Goal: Task Accomplishment & Management: Manage account settings

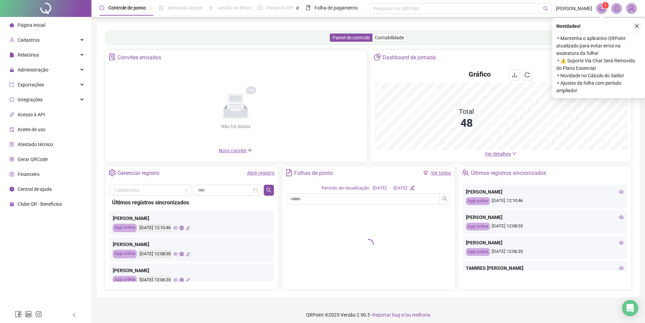
click at [639, 24] on icon "close" at bounding box center [637, 26] width 5 height 5
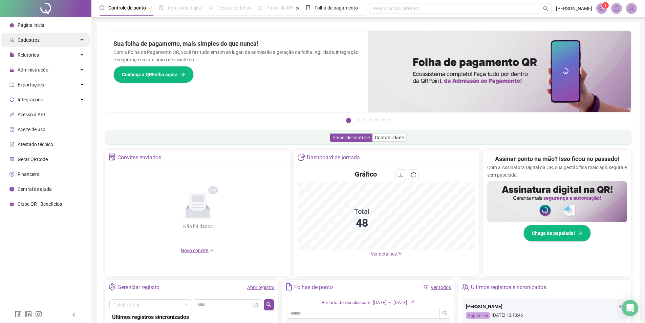
click at [27, 37] on span "Cadastros" at bounding box center [29, 39] width 22 height 5
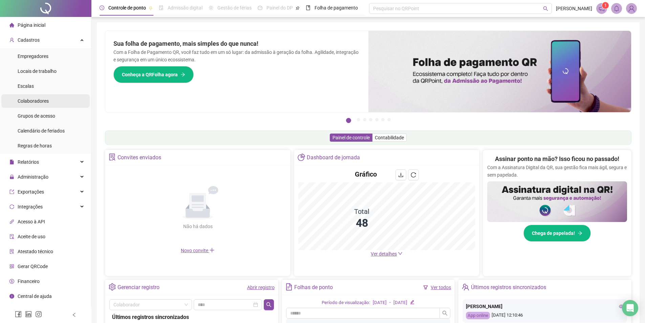
click at [49, 100] on li "Colaboradores" at bounding box center [45, 101] width 88 height 14
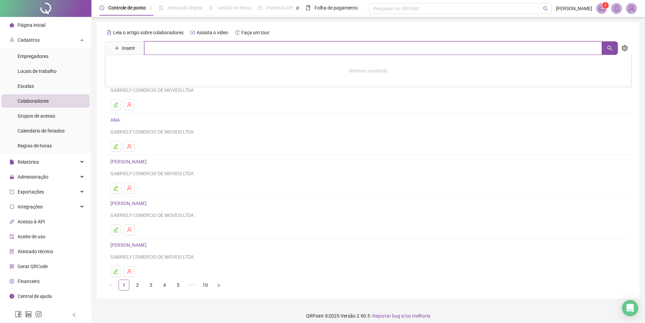
click at [209, 48] on input "text" at bounding box center [373, 48] width 458 height 14
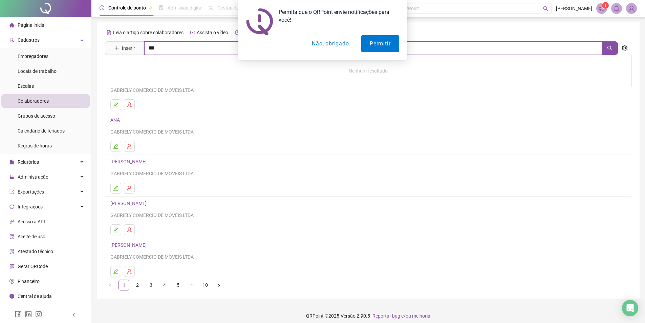
type input "***"
click at [156, 67] on link "HORTENCIA [PERSON_NAME]" at bounding box center [149, 67] width 63 height 5
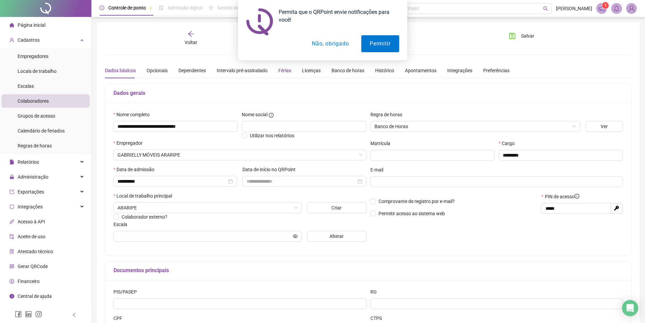
click at [281, 69] on div "Férias" at bounding box center [284, 70] width 13 height 7
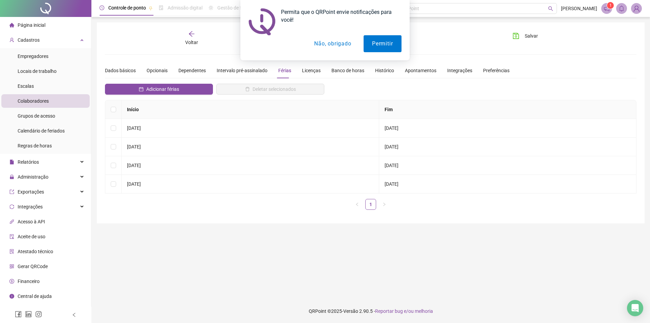
click at [332, 42] on button "Não, obrigado" at bounding box center [333, 43] width 54 height 17
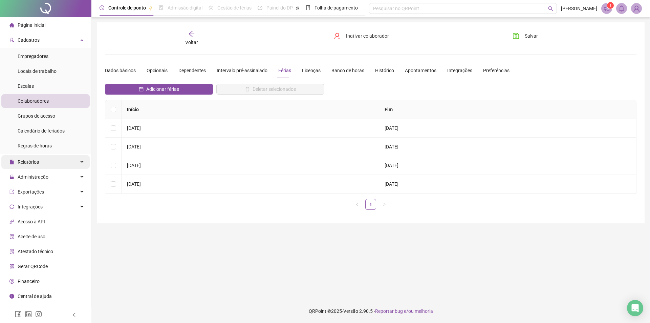
click at [36, 167] on span "Relatórios" at bounding box center [23, 162] width 29 height 14
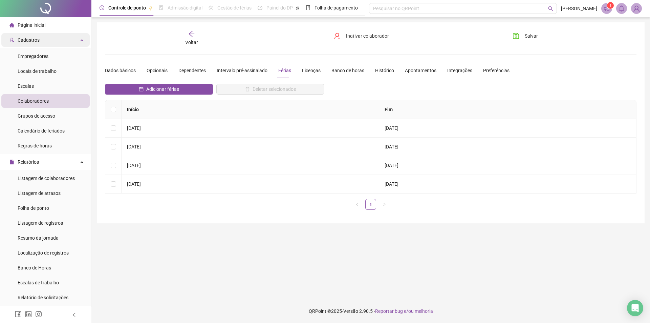
click at [20, 37] on span "Cadastros" at bounding box center [29, 39] width 22 height 5
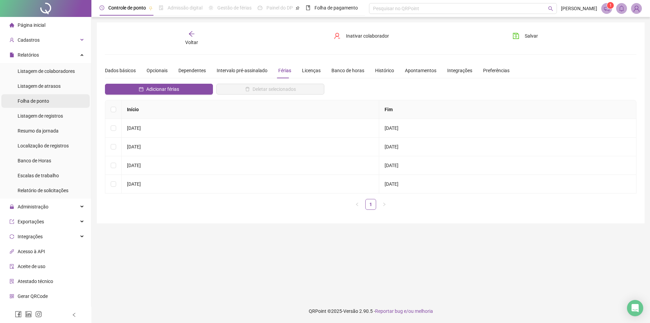
click at [38, 99] on span "Folha de ponto" at bounding box center [34, 100] width 32 height 5
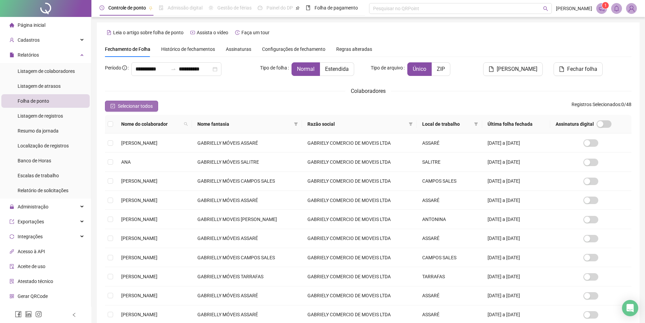
click at [146, 103] on span "Selecionar todos" at bounding box center [135, 105] width 35 height 7
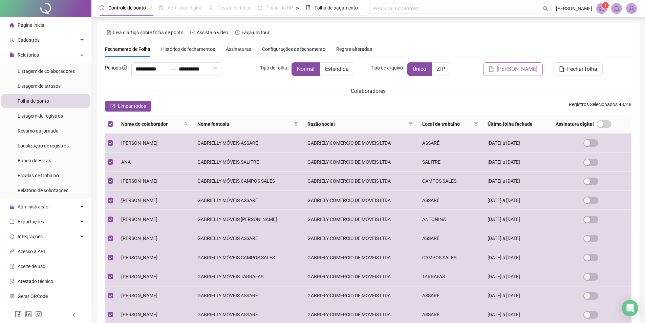
click at [534, 68] on span "[PERSON_NAME]" at bounding box center [517, 69] width 41 height 8
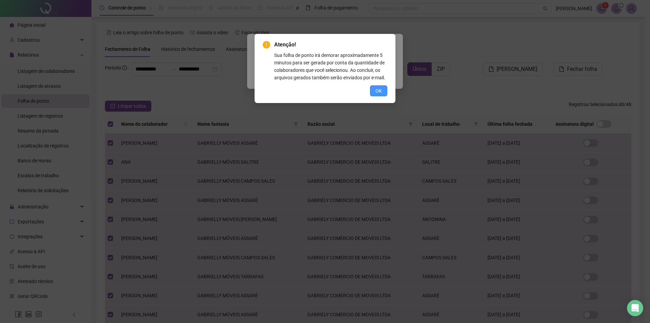
click at [379, 89] on span "OK" at bounding box center [379, 90] width 6 height 7
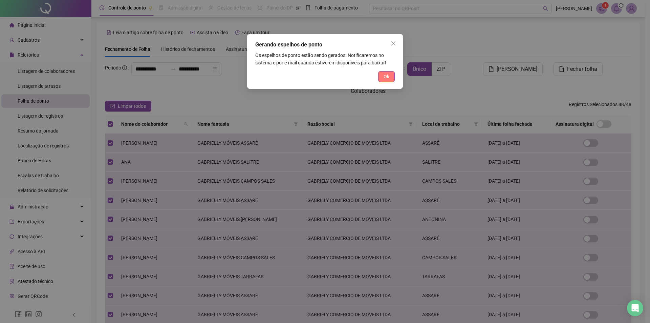
click at [387, 77] on span "Ok" at bounding box center [387, 76] width 6 height 7
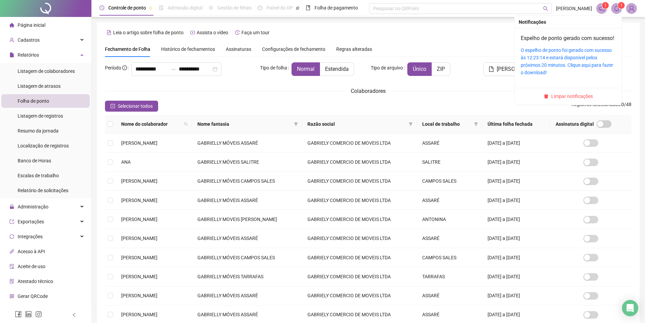
click at [622, 5] on span "1" at bounding box center [622, 5] width 2 height 5
click at [581, 73] on link "O espelho de ponto foi gerado com sucesso às 12:23:14 e estará disponível pelos…" at bounding box center [567, 61] width 92 height 28
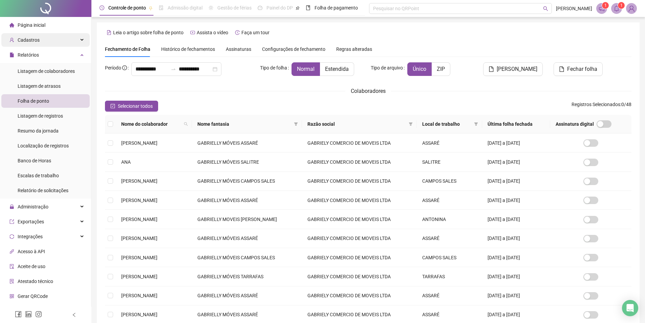
click at [26, 36] on span "Cadastros" at bounding box center [24, 40] width 30 height 14
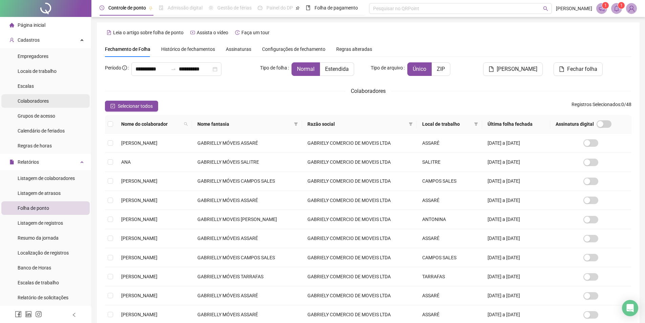
click at [43, 99] on span "Colaboradores" at bounding box center [33, 100] width 31 height 5
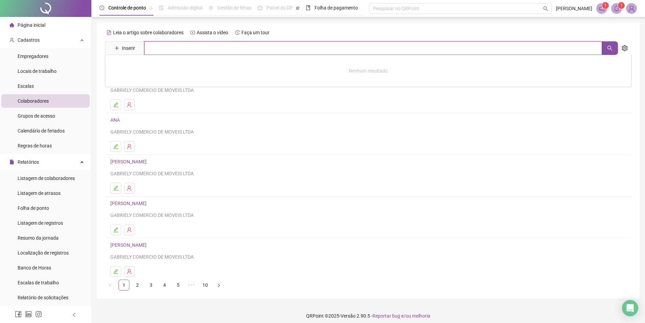
click at [180, 46] on input "text" at bounding box center [373, 48] width 458 height 14
type input "*****"
click at [128, 68] on link "[PERSON_NAME]" at bounding box center [136, 67] width 36 height 5
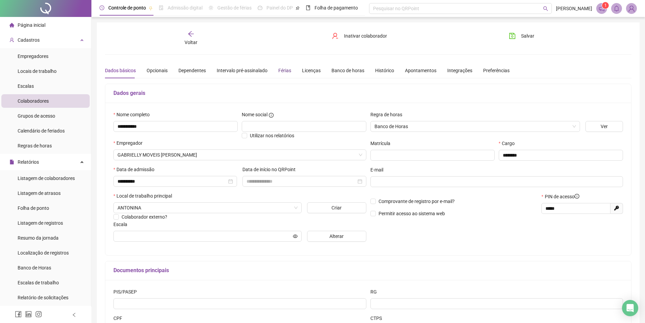
click at [279, 72] on div "Férias" at bounding box center [284, 70] width 13 height 7
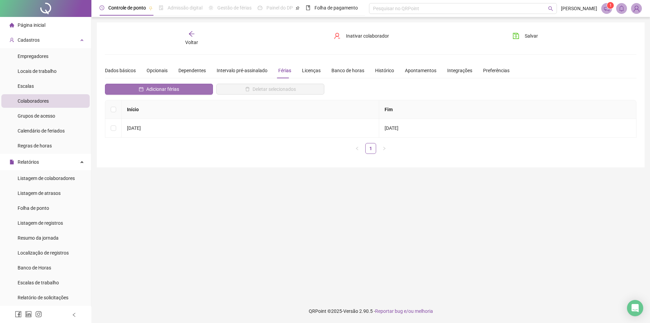
click at [144, 88] on button "Adicionar férias" at bounding box center [159, 89] width 108 height 11
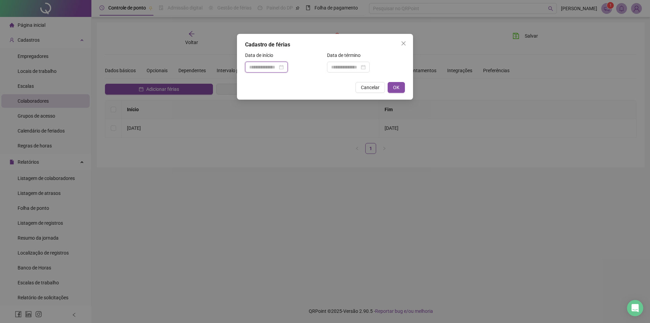
click at [258, 65] on input at bounding box center [263, 66] width 28 height 7
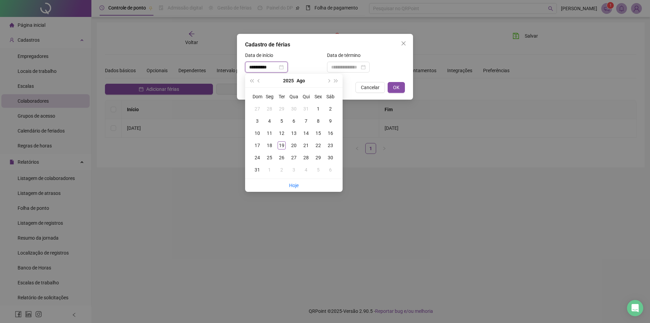
type input "**********"
click at [272, 132] on div "11" at bounding box center [270, 133] width 8 height 8
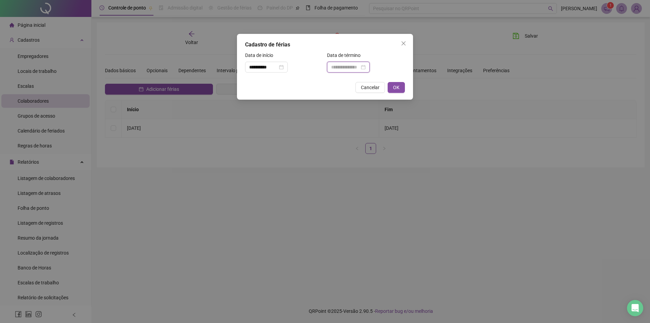
click at [351, 68] on input at bounding box center [345, 66] width 28 height 7
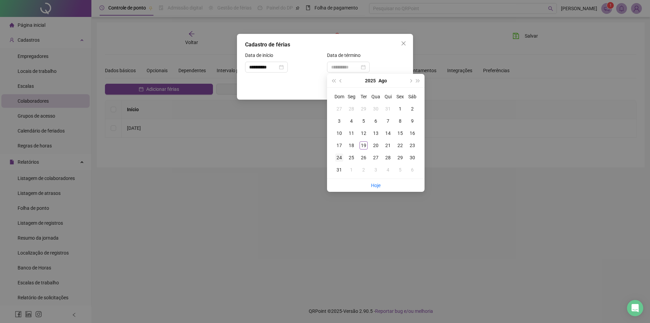
click at [341, 159] on div "24" at bounding box center [339, 157] width 8 height 8
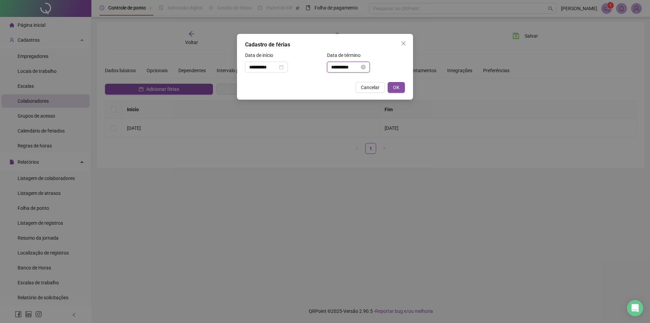
click at [354, 67] on input "**********" at bounding box center [345, 66] width 28 height 7
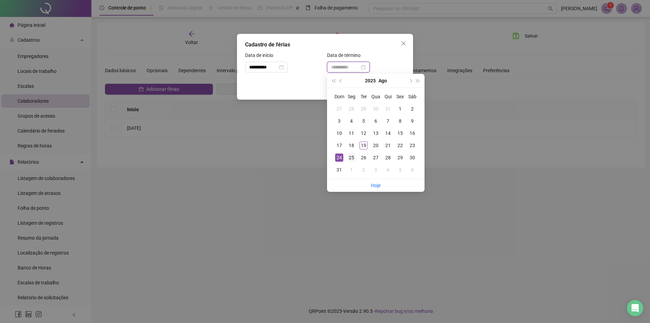
type input "**********"
click at [351, 158] on div "25" at bounding box center [352, 157] width 8 height 8
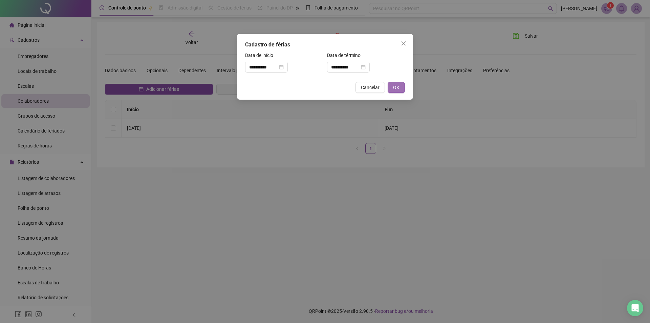
click at [402, 85] on button "OK" at bounding box center [396, 87] width 17 height 11
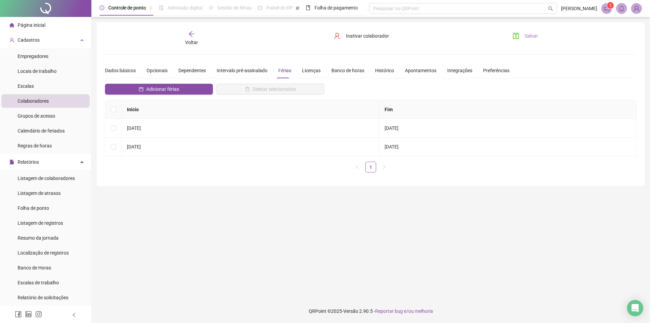
click at [516, 38] on icon "save" at bounding box center [516, 36] width 7 height 7
click at [43, 26] on span "Página inicial" at bounding box center [32, 24] width 28 height 5
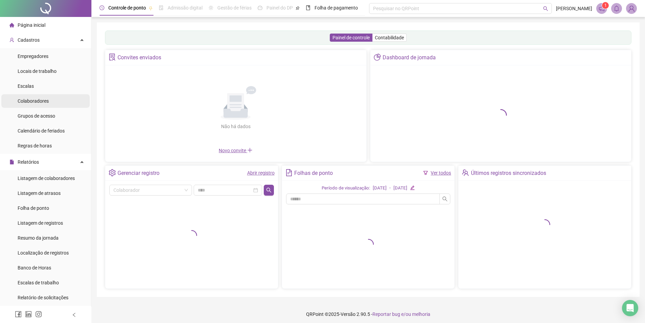
drag, startPoint x: 38, startPoint y: 102, endPoint x: 34, endPoint y: 102, distance: 4.5
click at [37, 102] on span "Colaboradores" at bounding box center [33, 100] width 31 height 5
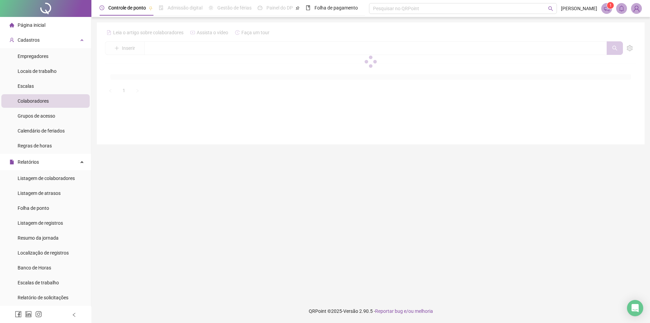
click at [163, 45] on div at bounding box center [371, 61] width 532 height 69
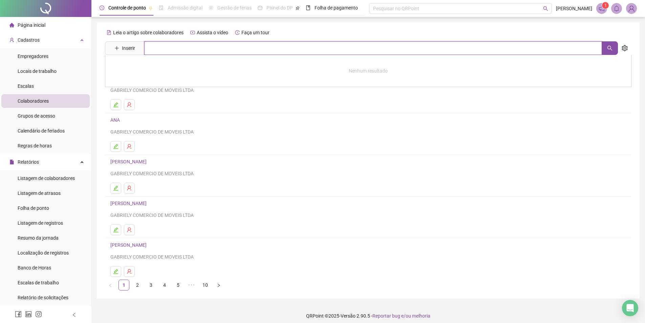
click at [178, 49] on input "text" at bounding box center [373, 48] width 458 height 14
type input "*****"
click at [144, 68] on link "[PERSON_NAME]" at bounding box center [136, 67] width 36 height 5
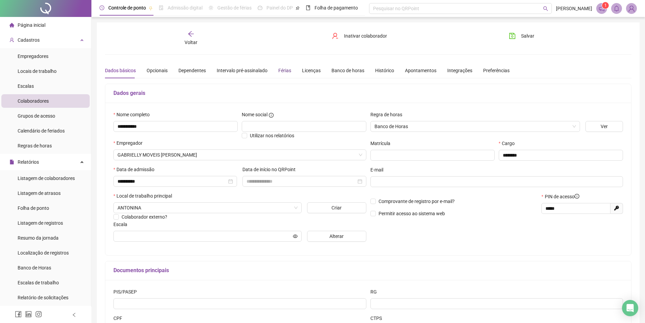
click at [287, 69] on div "Férias" at bounding box center [284, 70] width 13 height 7
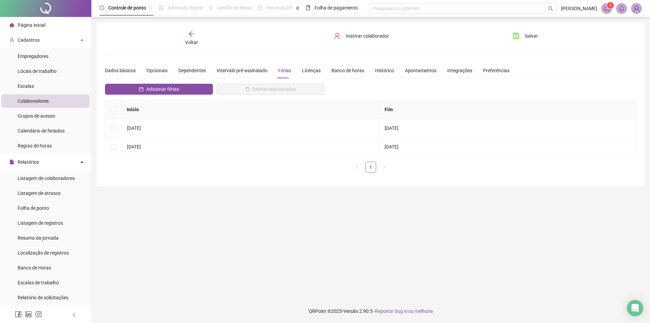
click at [39, 33] on ul "Página inicial Cadastros Empregadores Locais de trabalho Escalas Colaboradores …" at bounding box center [45, 236] width 91 height 439
click at [40, 36] on div "Cadastros" at bounding box center [45, 40] width 88 height 14
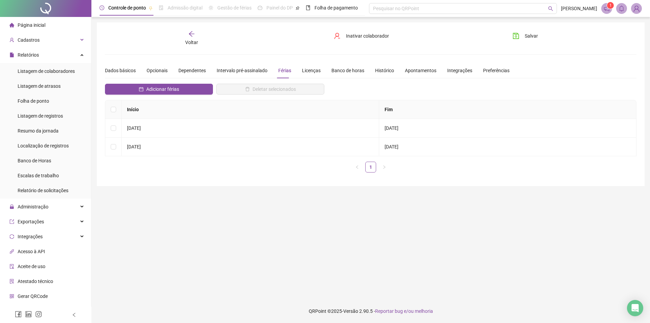
click at [42, 24] on span "Página inicial" at bounding box center [32, 24] width 28 height 5
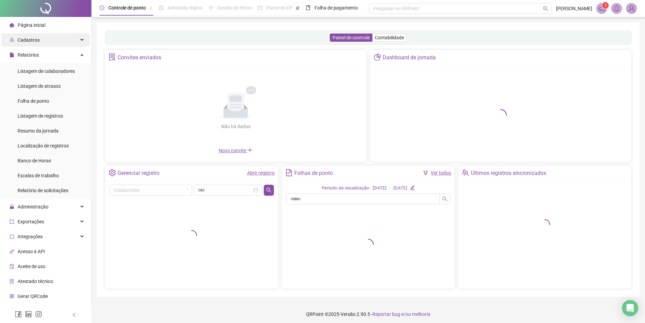
click at [39, 43] on div "Cadastros" at bounding box center [45, 40] width 88 height 14
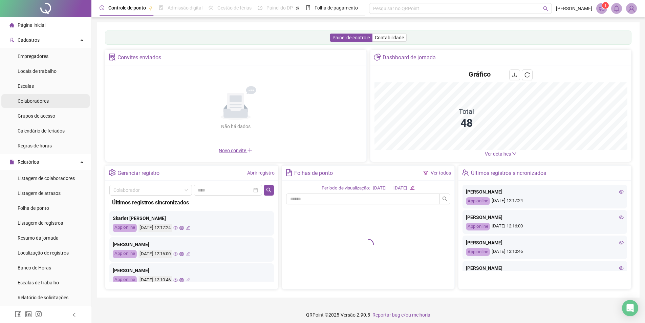
click at [45, 100] on span "Colaboradores" at bounding box center [33, 100] width 31 height 5
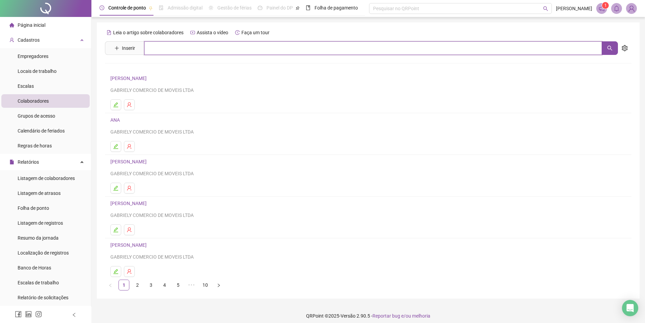
click at [163, 48] on input "text" at bounding box center [373, 48] width 458 height 14
type input "*********"
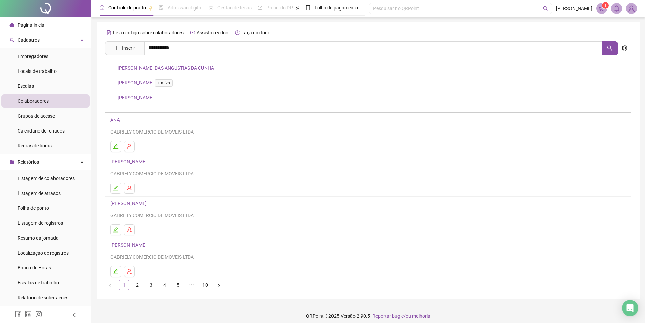
click at [144, 95] on link "[PERSON_NAME]" at bounding box center [136, 97] width 36 height 5
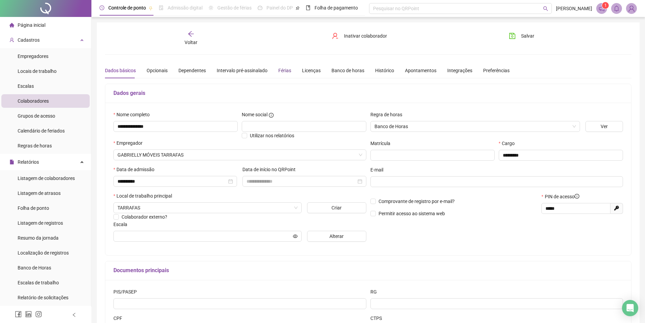
click at [280, 69] on div "Férias" at bounding box center [284, 70] width 13 height 7
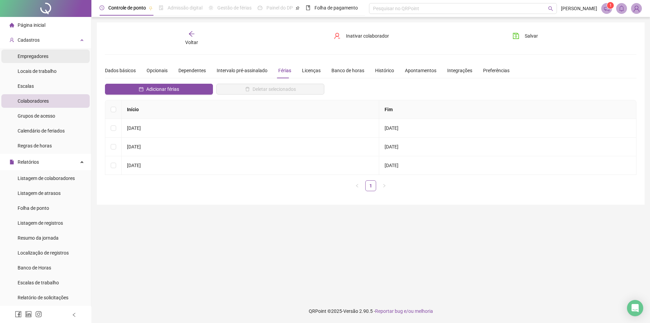
drag, startPoint x: 24, startPoint y: 25, endPoint x: 4, endPoint y: 55, distance: 35.6
click at [4, 55] on li "Empregadores" at bounding box center [45, 56] width 88 height 14
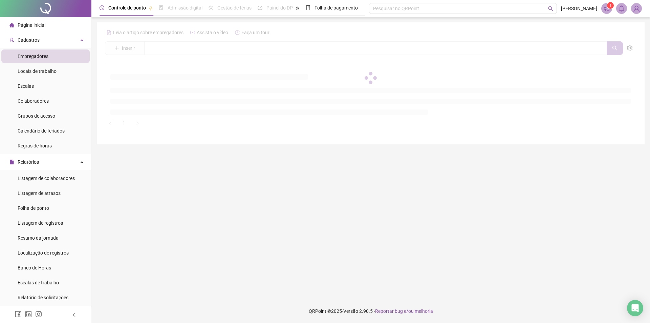
click at [27, 22] on span "Página inicial" at bounding box center [32, 24] width 28 height 5
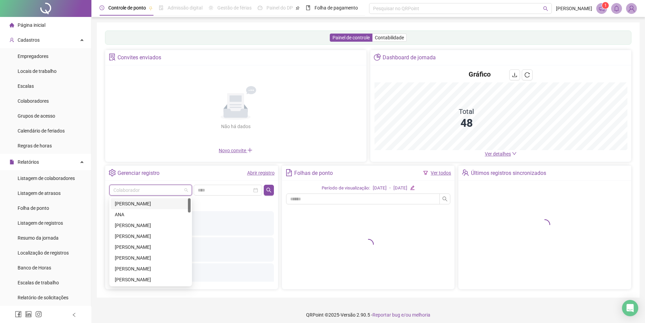
click at [165, 189] on input "search" at bounding box center [147, 190] width 68 height 10
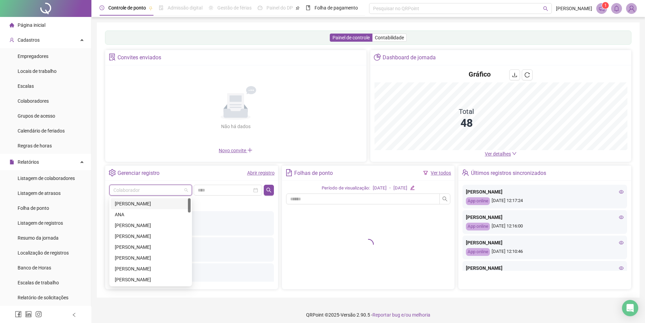
type input "*"
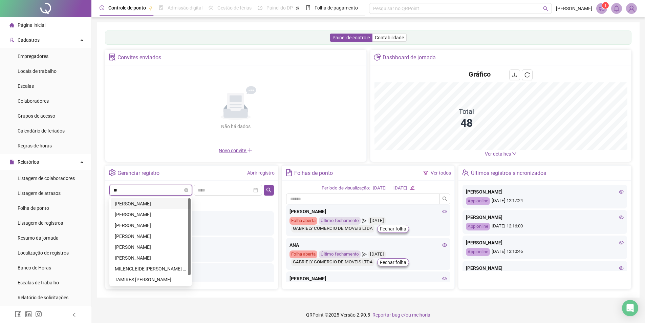
type input "***"
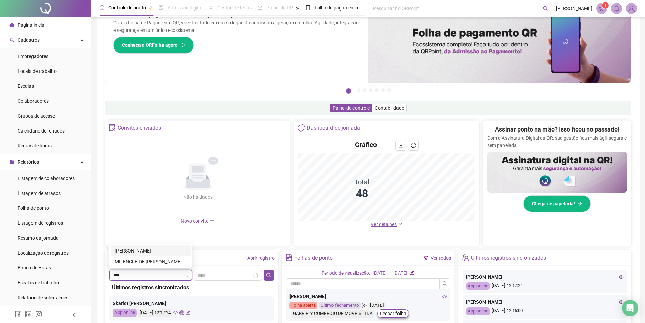
scroll to position [68, 0]
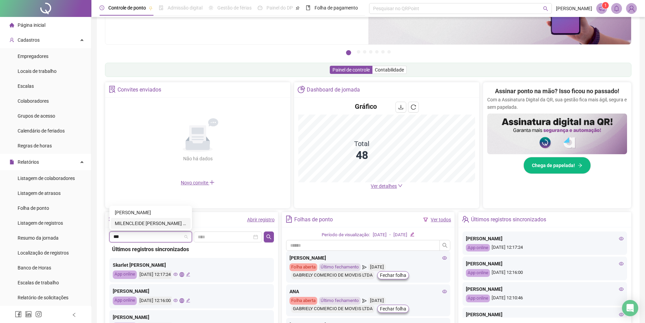
click at [140, 221] on div "MILENCLEIDE [PERSON_NAME] [PERSON_NAME]" at bounding box center [151, 223] width 72 height 7
click at [271, 235] on icon "search" at bounding box center [269, 236] width 5 height 5
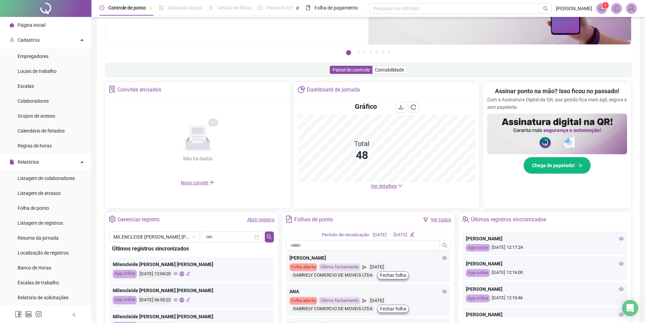
scroll to position [0, 0]
click at [178, 273] on icon "eye" at bounding box center [175, 274] width 4 height 4
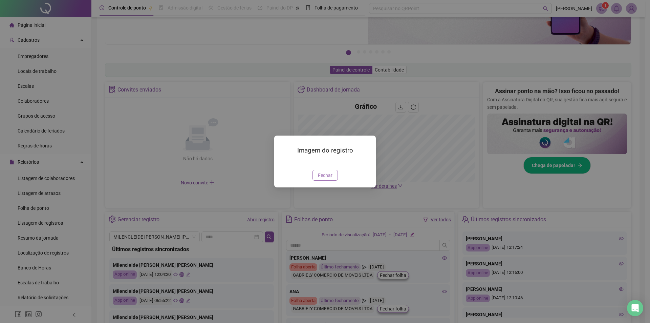
click at [327, 179] on span "Fechar" at bounding box center [325, 174] width 15 height 7
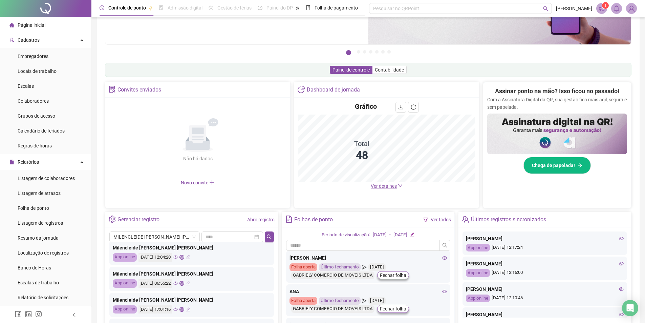
scroll to position [34, 0]
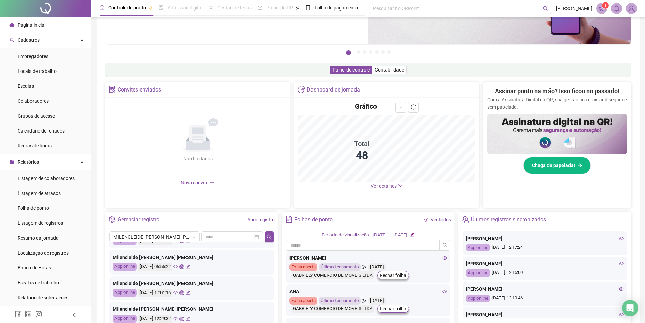
click at [178, 268] on icon "eye" at bounding box center [175, 266] width 4 height 4
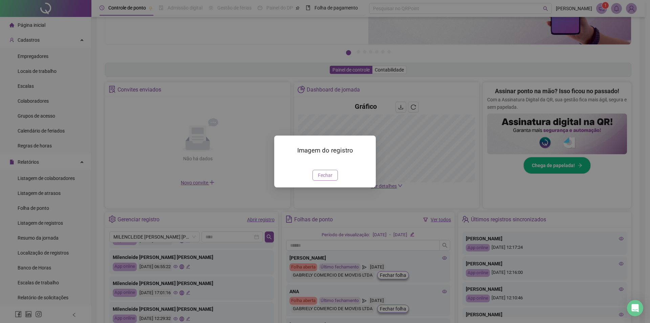
click at [316, 181] on button "Fechar" at bounding box center [325, 175] width 25 height 11
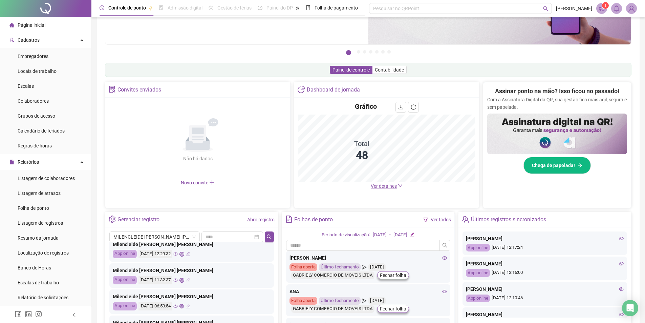
scroll to position [102, 0]
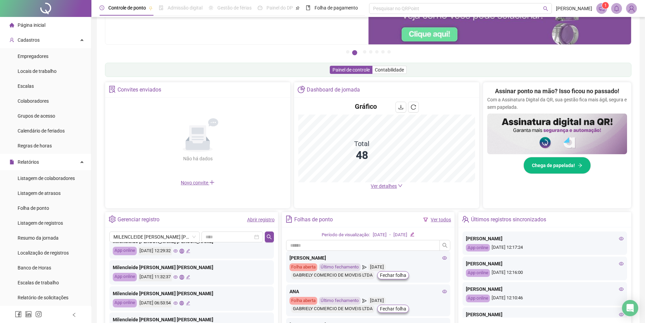
drag, startPoint x: 185, startPoint y: 247, endPoint x: 186, endPoint y: 252, distance: 5.1
click at [185, 252] on div "[DATE] 12:29:32" at bounding box center [165, 251] width 52 height 8
click at [178, 252] on icon "eye" at bounding box center [175, 250] width 4 height 3
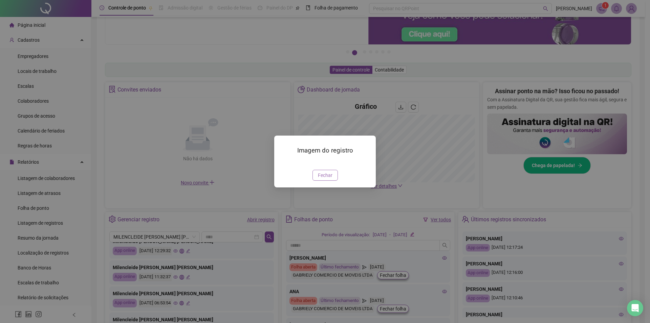
click at [317, 181] on button "Fechar" at bounding box center [325, 175] width 25 height 11
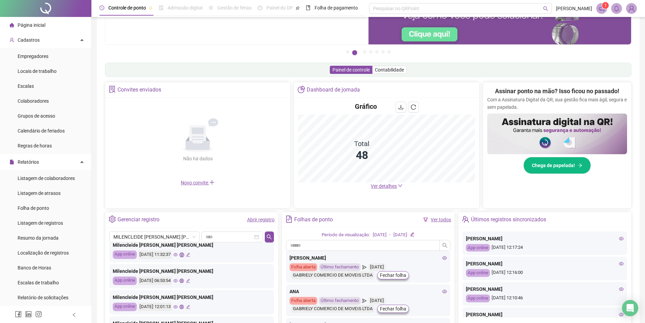
scroll to position [135, 0]
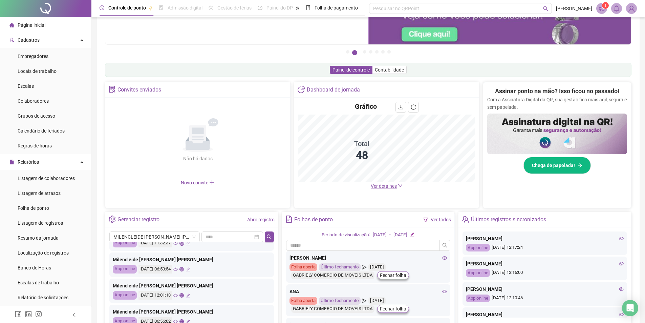
click at [178, 271] on icon "eye" at bounding box center [175, 269] width 4 height 4
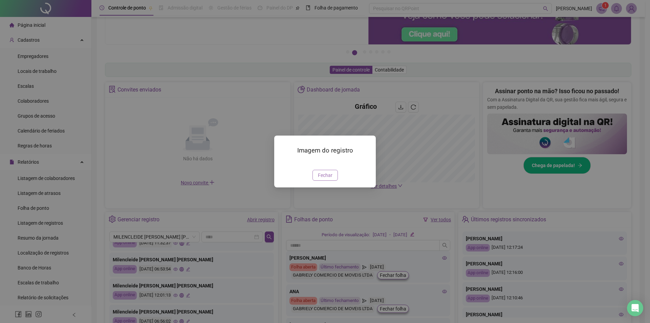
click at [320, 179] on span "Fechar" at bounding box center [325, 174] width 15 height 7
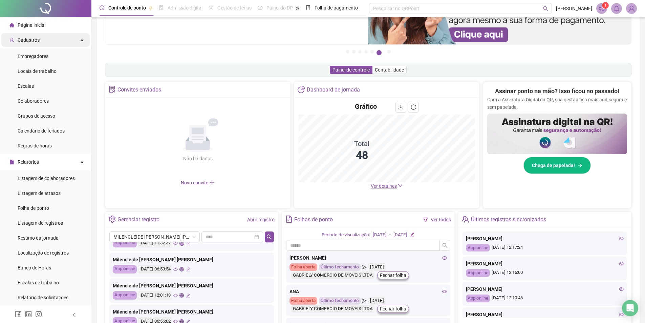
click at [46, 42] on div "Cadastros" at bounding box center [45, 40] width 88 height 14
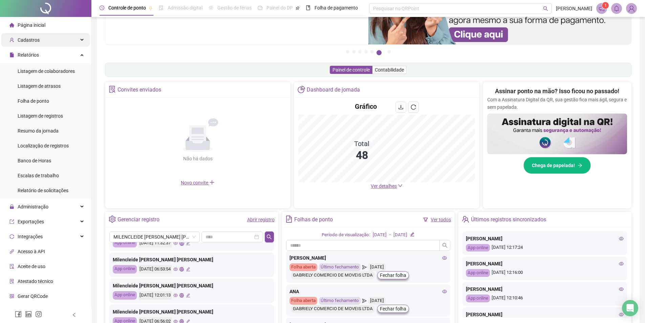
click at [30, 40] on span "Cadastros" at bounding box center [29, 39] width 22 height 5
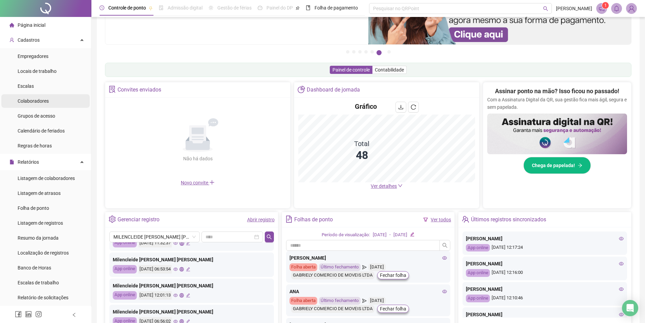
click at [44, 101] on span "Colaboradores" at bounding box center [33, 100] width 31 height 5
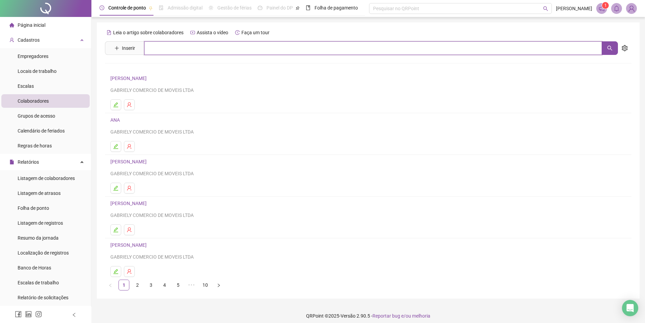
click at [181, 51] on input "text" at bounding box center [373, 48] width 458 height 14
type input "********"
click at [146, 68] on link "[PERSON_NAME]" at bounding box center [136, 67] width 36 height 5
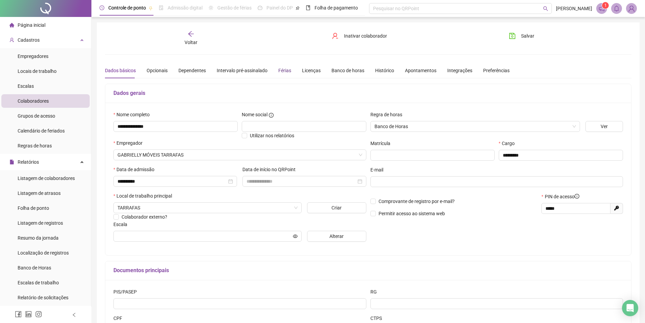
click at [288, 69] on div "Férias" at bounding box center [284, 70] width 13 height 7
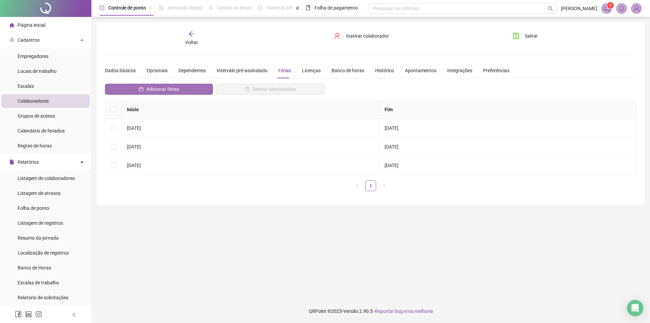
click at [148, 87] on span "Adicionar férias" at bounding box center [162, 88] width 33 height 7
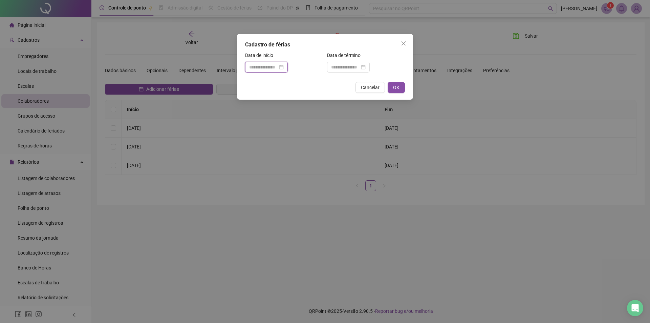
click at [270, 64] on input at bounding box center [263, 66] width 28 height 7
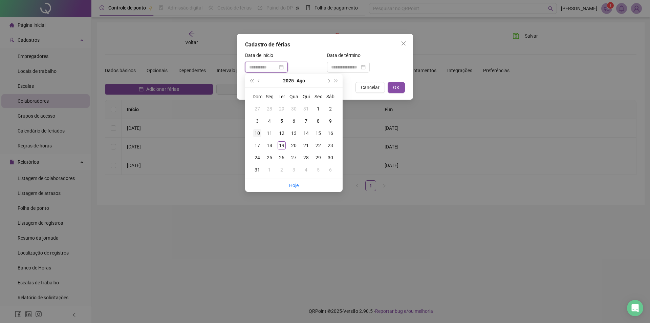
type input "**********"
click at [260, 132] on div "10" at bounding box center [257, 133] width 8 height 8
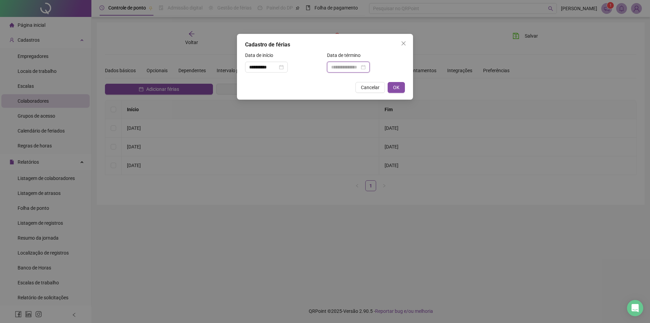
click at [341, 68] on input at bounding box center [345, 66] width 28 height 7
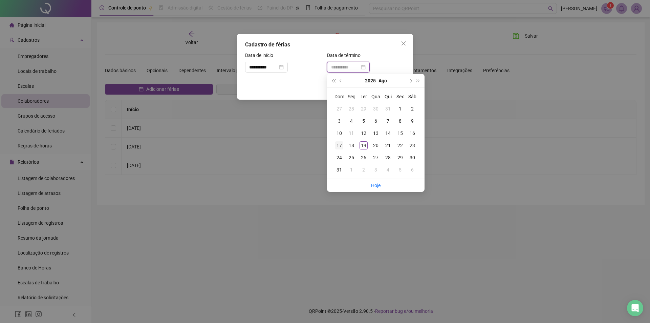
type input "**********"
click at [340, 142] on div "17" at bounding box center [339, 145] width 8 height 8
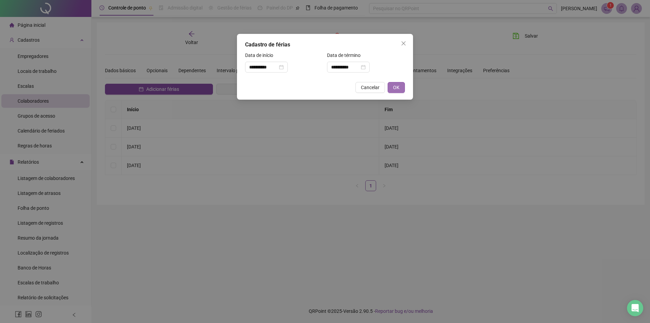
click at [400, 87] on button "OK" at bounding box center [396, 87] width 17 height 11
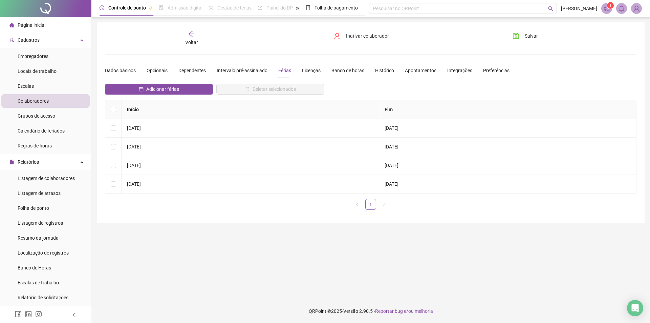
click at [538, 24] on div "**********" at bounding box center [371, 122] width 548 height 201
click at [532, 37] on span "Salvar" at bounding box center [531, 35] width 13 height 7
click at [30, 41] on span "Cadastros" at bounding box center [29, 39] width 22 height 5
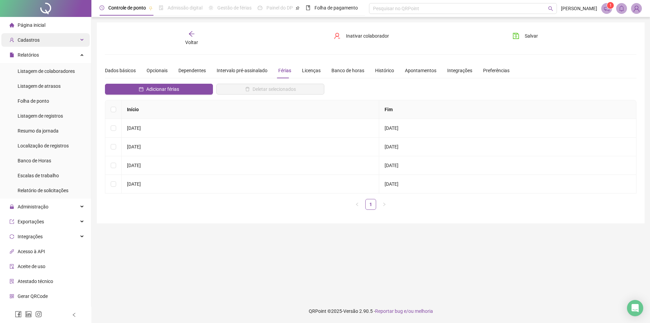
click at [51, 35] on div "Cadastros" at bounding box center [45, 40] width 88 height 14
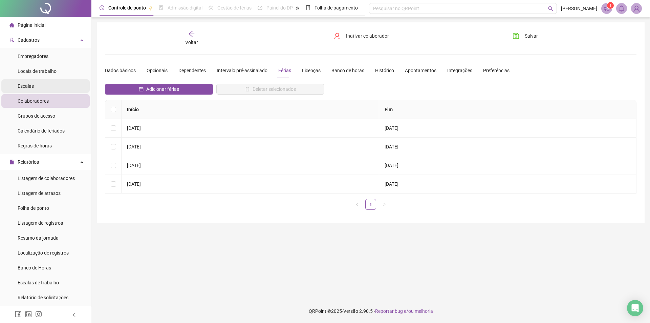
click at [51, 90] on li "Escalas" at bounding box center [45, 86] width 88 height 14
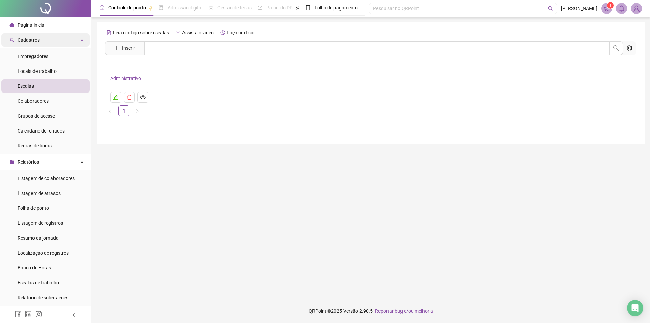
click at [43, 38] on div "Cadastros" at bounding box center [45, 40] width 88 height 14
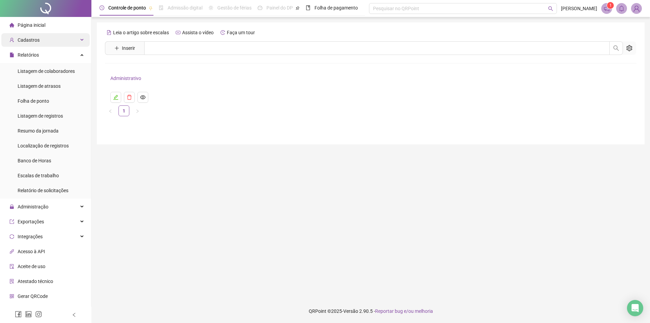
click at [46, 40] on div "Cadastros" at bounding box center [45, 40] width 88 height 14
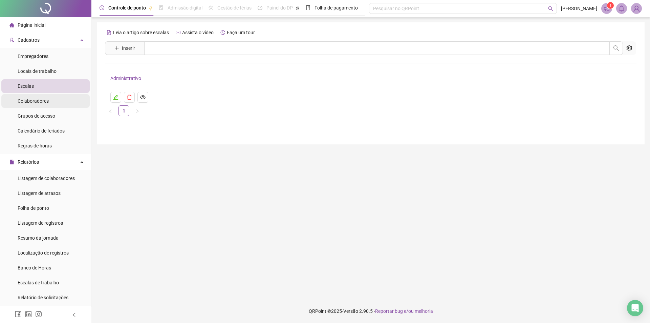
click at [50, 101] on li "Colaboradores" at bounding box center [45, 101] width 88 height 14
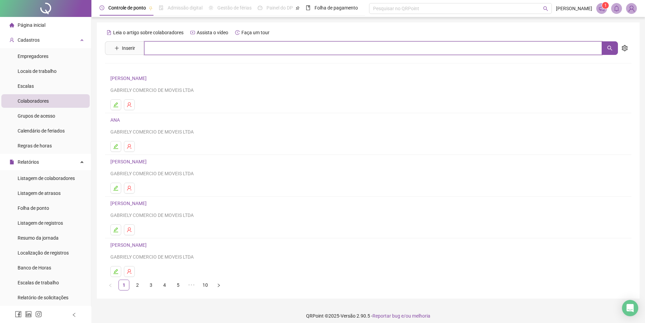
click at [204, 52] on input "text" at bounding box center [373, 48] width 458 height 14
type input "****"
click at [150, 84] on link "[PERSON_NAME]" at bounding box center [136, 82] width 36 height 5
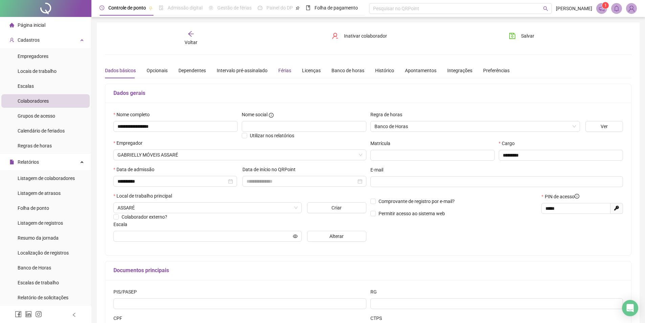
click at [284, 70] on div "Férias" at bounding box center [284, 70] width 13 height 7
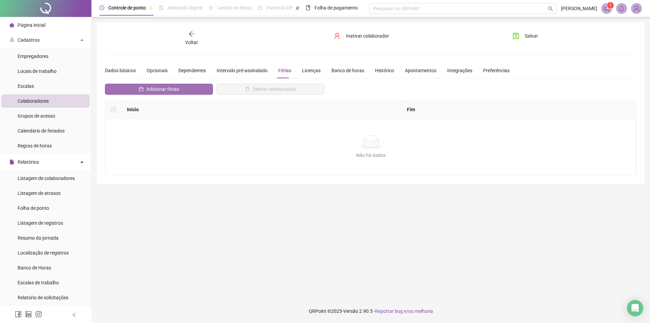
click at [182, 92] on button "Adicionar férias" at bounding box center [159, 89] width 108 height 11
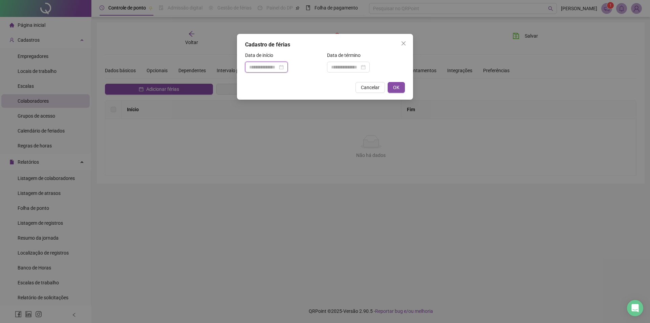
click at [267, 65] on input at bounding box center [263, 66] width 28 height 7
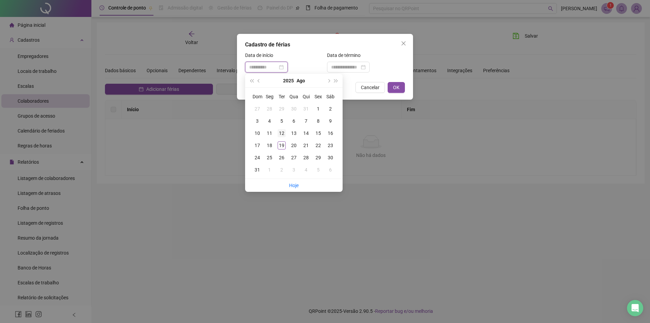
type input "**********"
click at [280, 133] on div "12" at bounding box center [282, 133] width 8 height 8
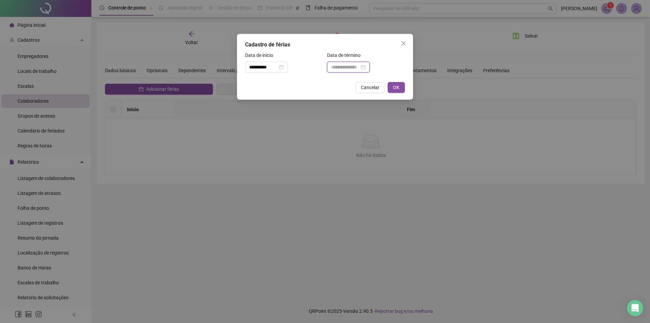
click at [344, 66] on input at bounding box center [345, 66] width 28 height 7
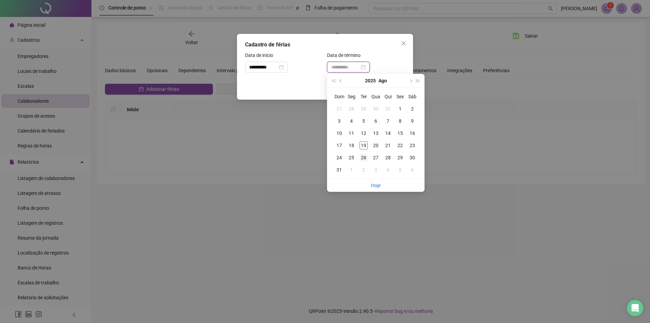
type input "**********"
click at [365, 156] on div "26" at bounding box center [364, 157] width 8 height 8
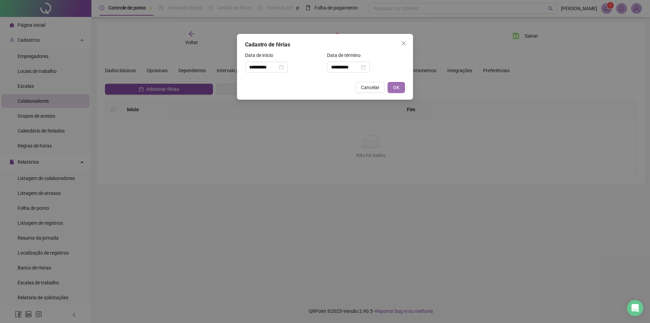
click at [392, 87] on button "OK" at bounding box center [396, 87] width 17 height 11
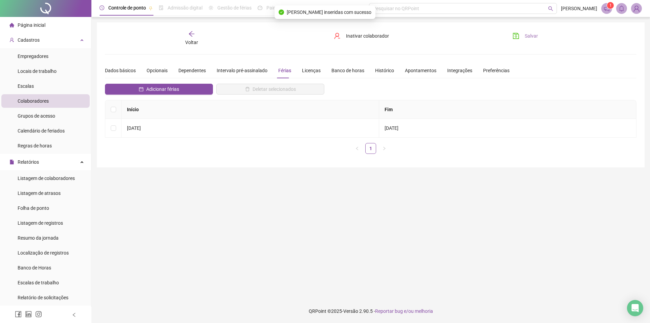
click at [524, 36] on button "Salvar" at bounding box center [526, 35] width 36 height 11
click at [51, 32] on ul "Página inicial Cadastros Empregadores Locais de trabalho Escalas Colaboradores …" at bounding box center [45, 236] width 91 height 439
click at [52, 29] on li "Página inicial" at bounding box center [45, 25] width 88 height 14
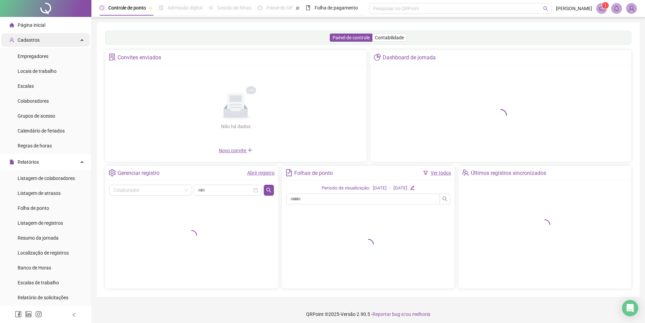
click at [54, 42] on div "Cadastros" at bounding box center [45, 40] width 88 height 14
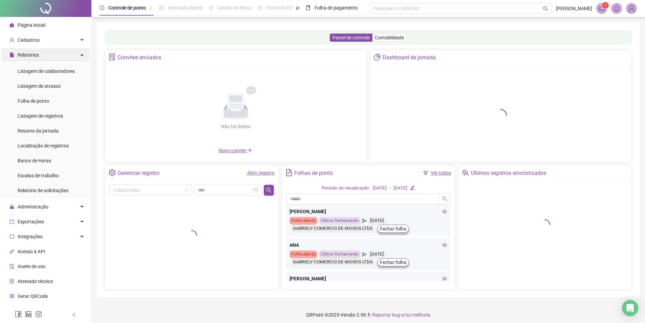
click at [40, 53] on div "Relatórios" at bounding box center [45, 55] width 88 height 14
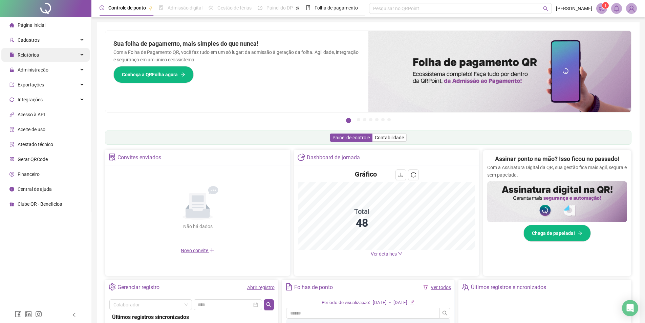
click at [41, 54] on div "Relatórios" at bounding box center [45, 55] width 88 height 14
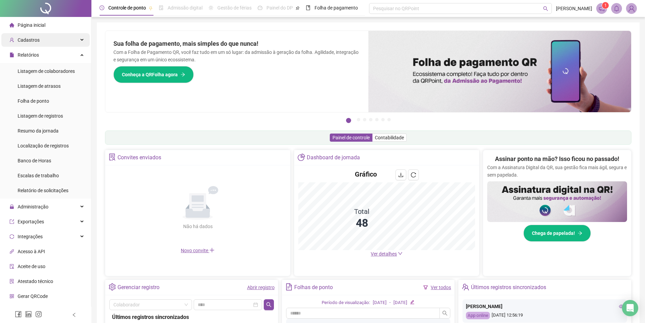
click at [40, 42] on div "Cadastros" at bounding box center [45, 40] width 88 height 14
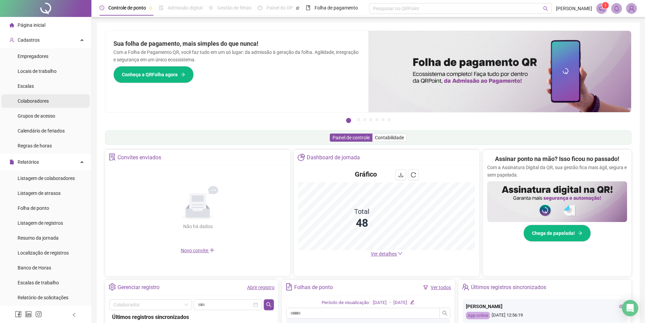
click at [42, 95] on div "Colaboradores" at bounding box center [33, 101] width 31 height 14
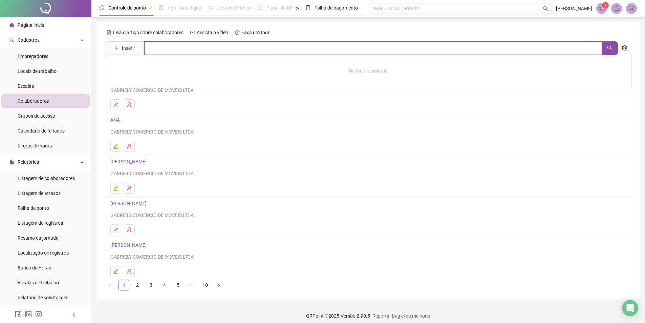
click at [172, 44] on input "text" at bounding box center [373, 48] width 458 height 14
type input "****"
click at [166, 65] on link "HORTENCIA [PERSON_NAME]" at bounding box center [149, 67] width 63 height 5
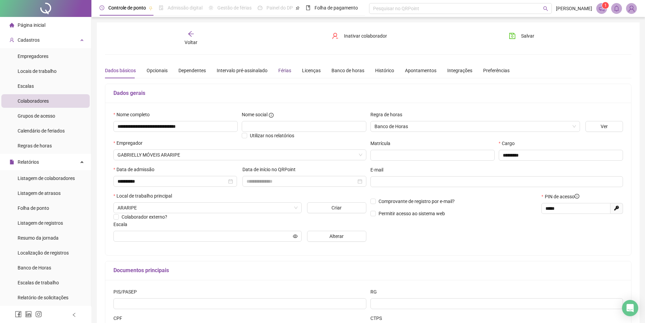
click at [282, 68] on div "Férias" at bounding box center [284, 70] width 13 height 7
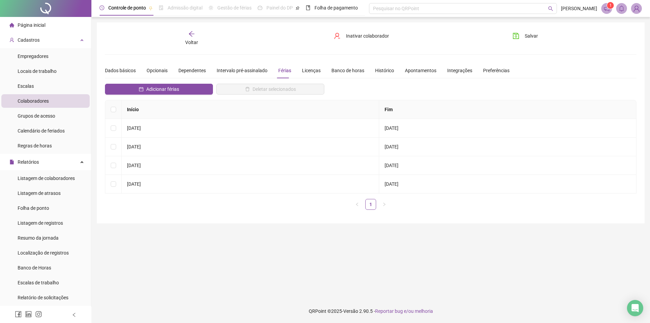
click at [198, 34] on div "Voltar" at bounding box center [192, 38] width 84 height 16
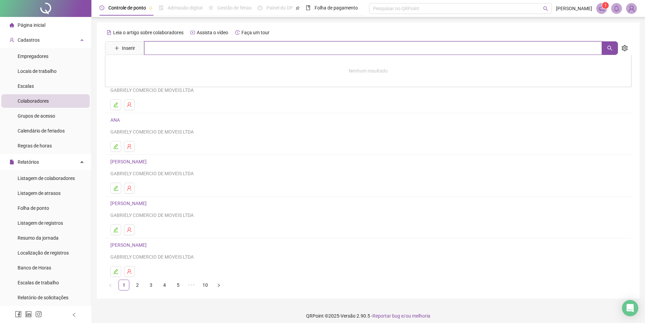
click at [195, 52] on input "text" at bounding box center [373, 48] width 458 height 14
type input "*****"
click at [154, 66] on link "[PERSON_NAME]" at bounding box center [136, 67] width 36 height 5
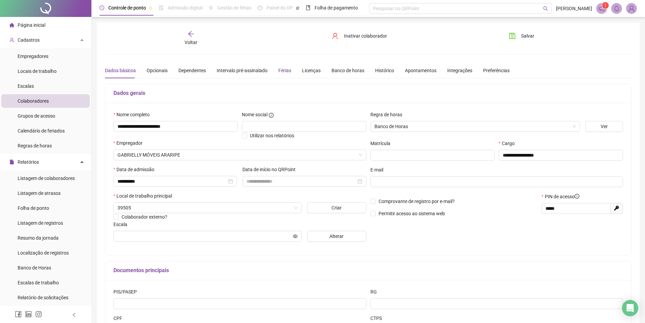
click at [286, 70] on div "Férias" at bounding box center [284, 70] width 13 height 7
